Goal: Transaction & Acquisition: Purchase product/service

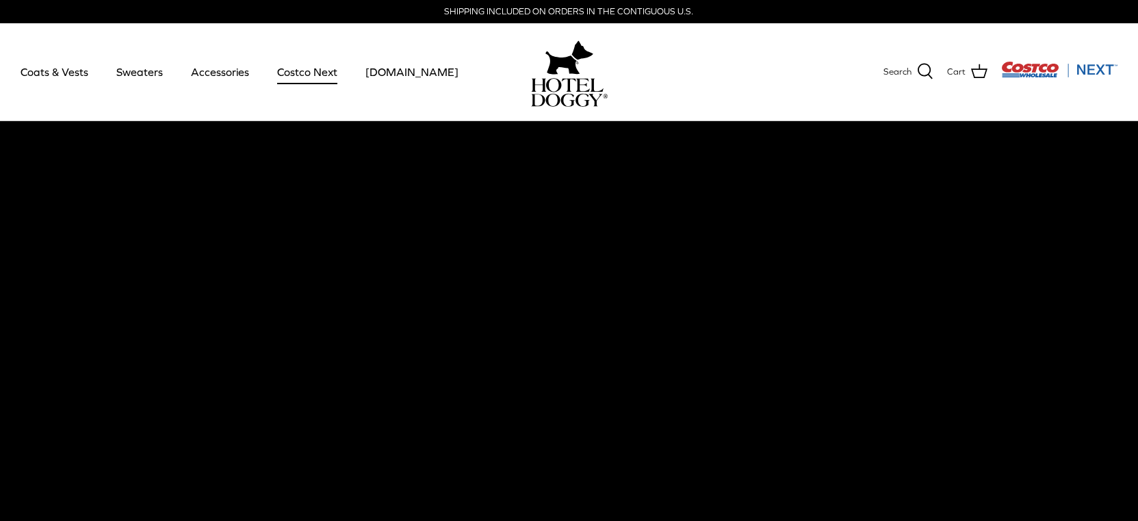
click at [277, 73] on link "Costco Next" at bounding box center [307, 72] width 85 height 47
click at [213, 75] on link "Accessories" at bounding box center [220, 72] width 83 height 47
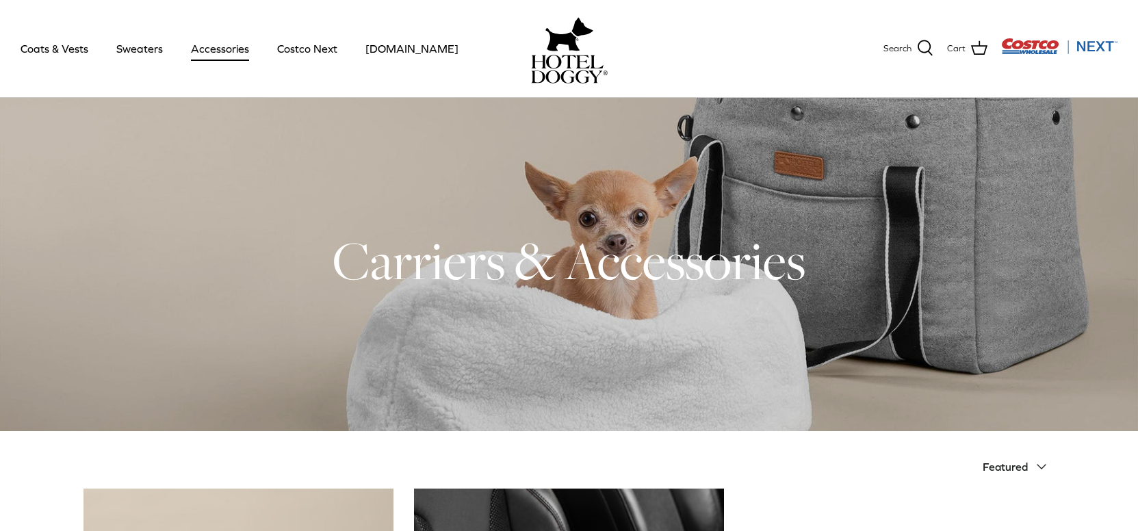
scroll to position [4, 0]
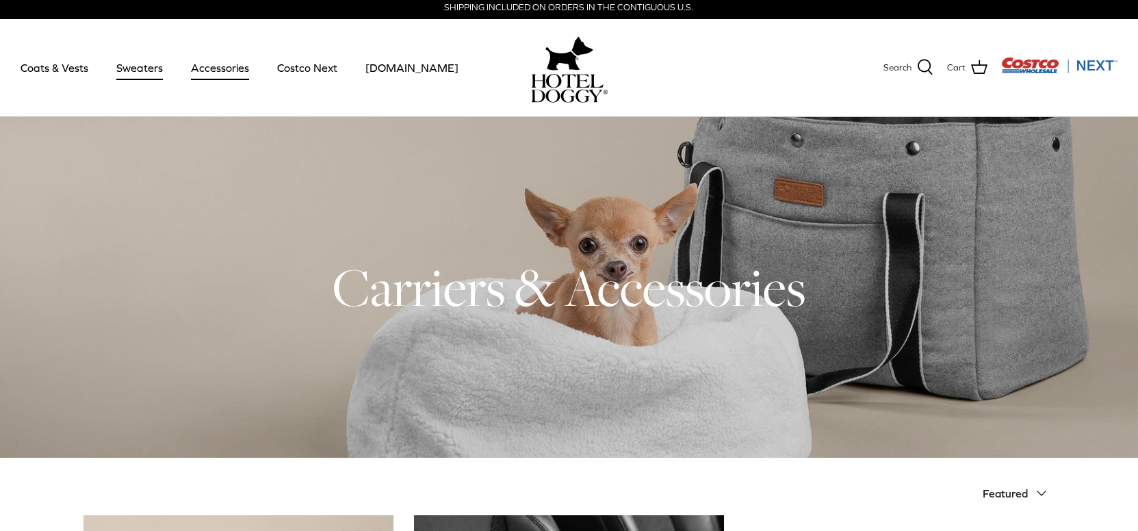
click at [144, 73] on link "Sweaters" at bounding box center [139, 67] width 71 height 47
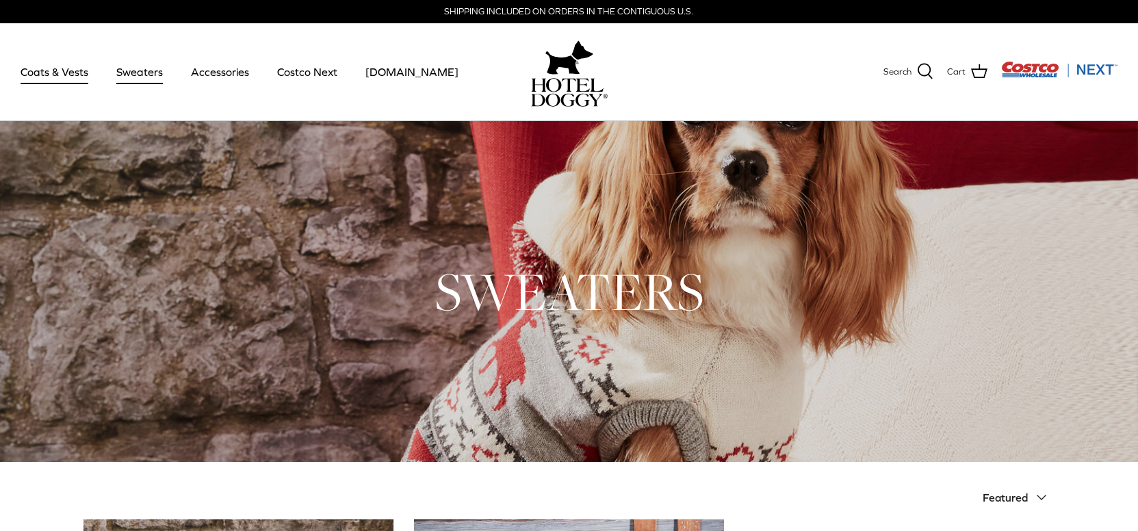
click at [77, 79] on link "Coats & Vests" at bounding box center [54, 72] width 92 height 47
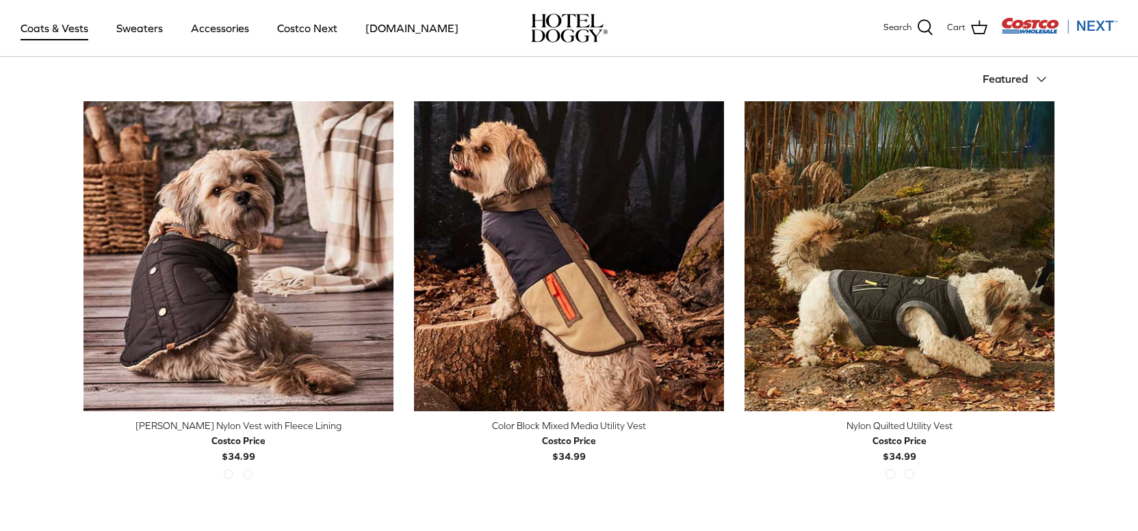
scroll to position [411, 0]
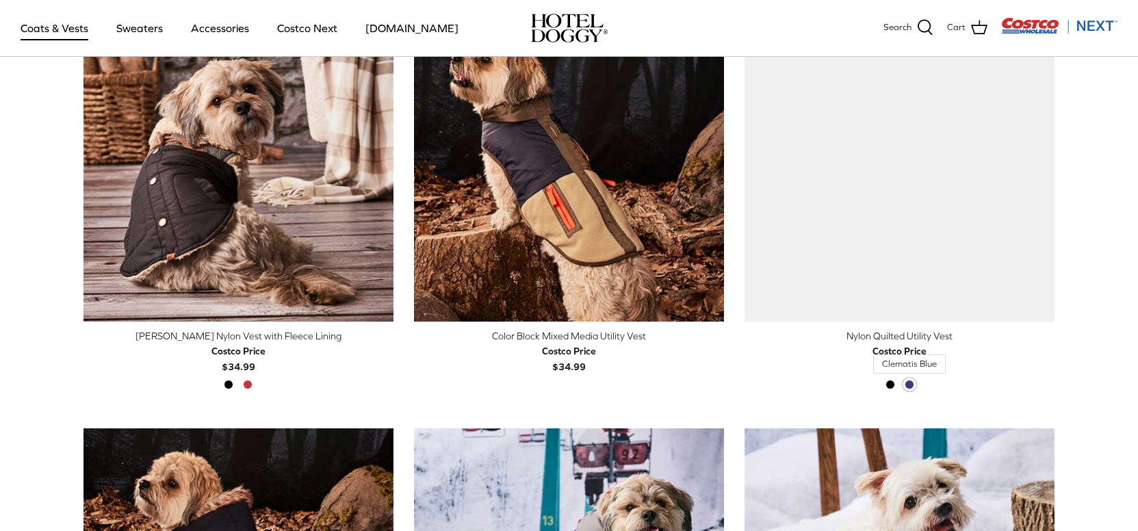
click at [906, 382] on span "Clematis Blue" at bounding box center [910, 385] width 10 height 10
